Goal: Check status: Check status

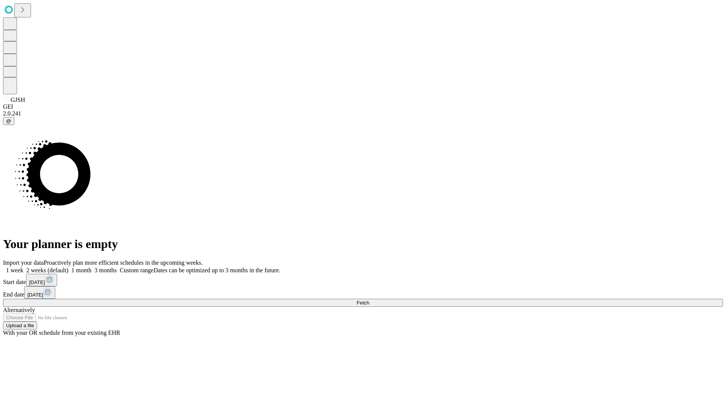
click at [369, 300] on span "Fetch" at bounding box center [363, 303] width 12 height 6
